Goal: Information Seeking & Learning: Learn about a topic

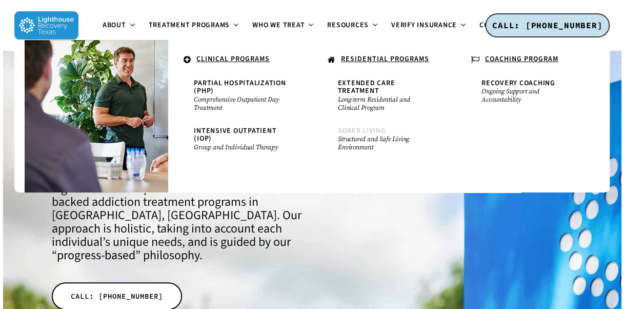
click at [362, 141] on small "Structured and Safe Living Environment" at bounding box center [384, 143] width 92 height 16
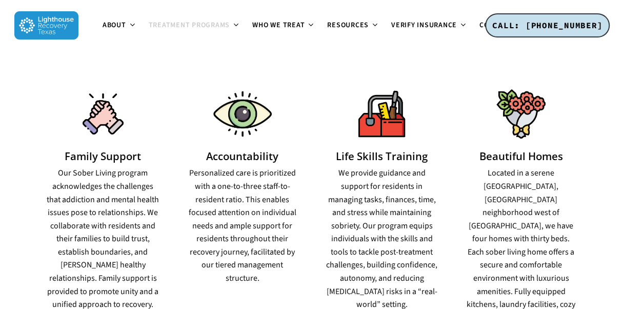
scroll to position [800, 0]
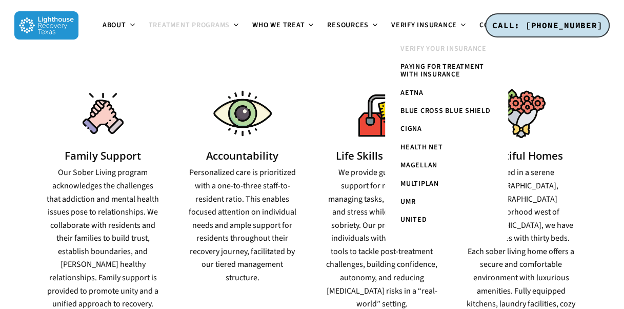
click at [436, 47] on span "Verify Your Insurance" at bounding box center [443, 49] width 86 height 10
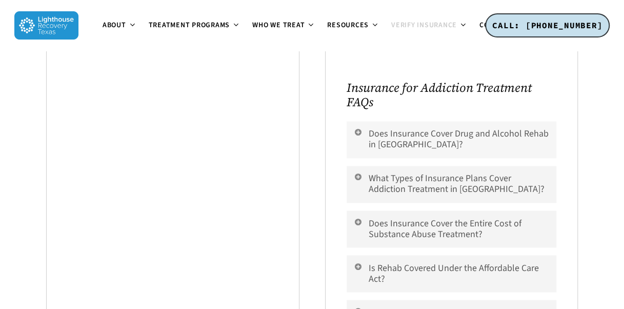
scroll to position [738, 0]
click at [401, 182] on link "What Types of Insurance Plans Cover Addiction Treatment in [GEOGRAPHIC_DATA]?" at bounding box center [452, 183] width 210 height 37
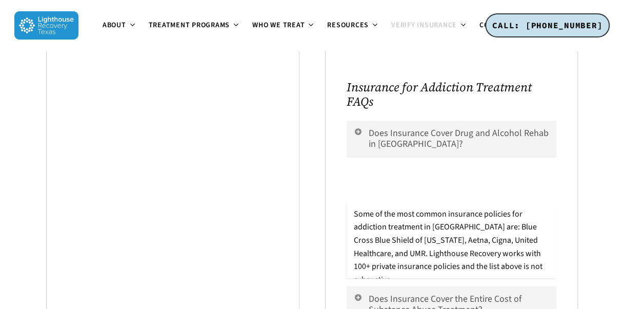
click at [401, 182] on link "What Types of Insurance Plans Cover Addiction Treatment in [GEOGRAPHIC_DATA]?" at bounding box center [452, 183] width 210 height 37
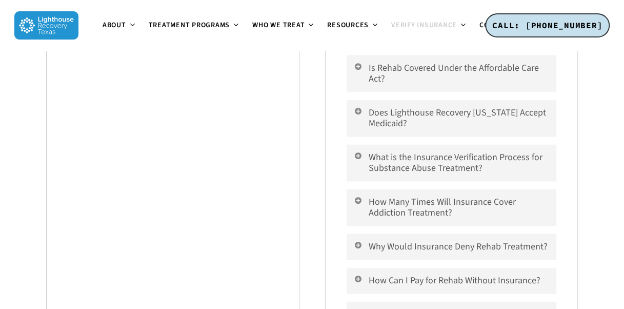
scroll to position [936, 0]
click at [392, 154] on link "What is the Insurance Verification Process for Substance Abuse Treatment?" at bounding box center [452, 163] width 210 height 37
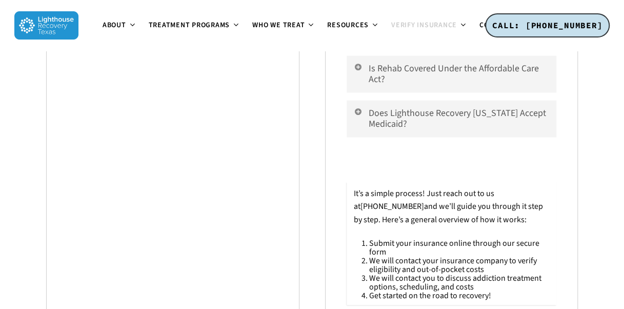
click at [399, 167] on link "What is the Insurance Verification Process for Substance Abuse Treatment?" at bounding box center [452, 163] width 210 height 37
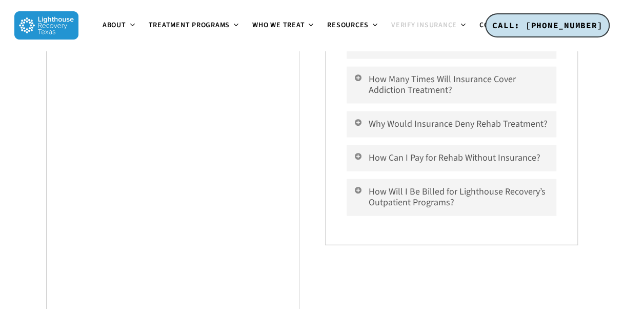
scroll to position [1059, 0]
click at [434, 121] on link "Why Would Insurance Deny Rehab Treatment?" at bounding box center [452, 124] width 210 height 26
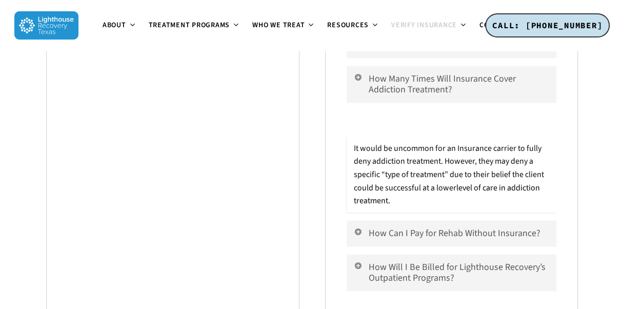
click at [434, 121] on link "Why Would Insurance Deny Rehab Treatment?" at bounding box center [452, 124] width 210 height 26
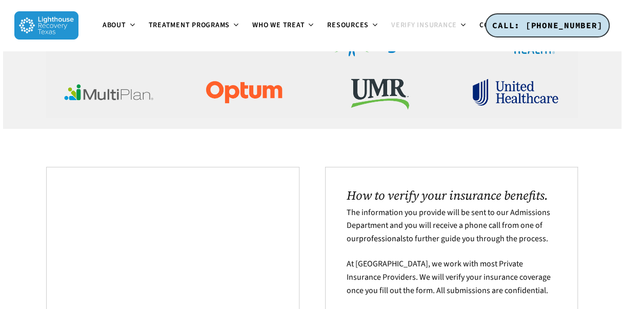
scroll to position [0, 0]
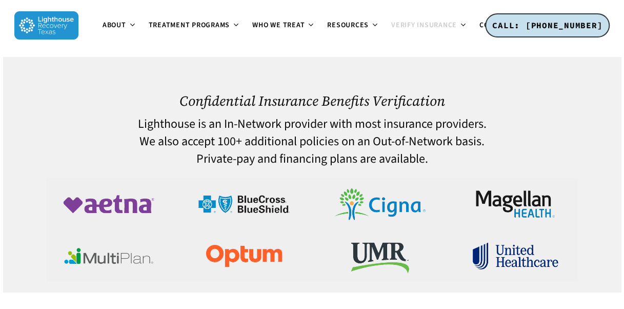
click at [330, 152] on h4 "Private-pay and financing plans are available." at bounding box center [312, 158] width 532 height 13
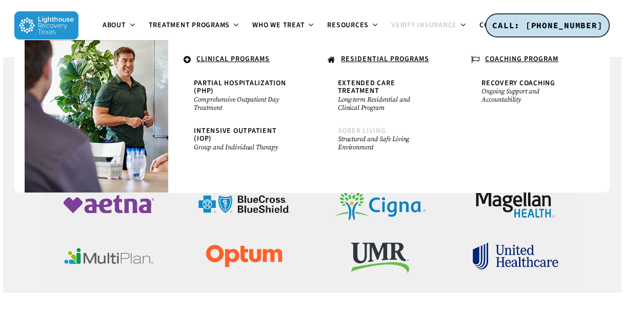
click at [369, 132] on span "Sober Living" at bounding box center [362, 131] width 48 height 10
